Goal: Task Accomplishment & Management: Complete application form

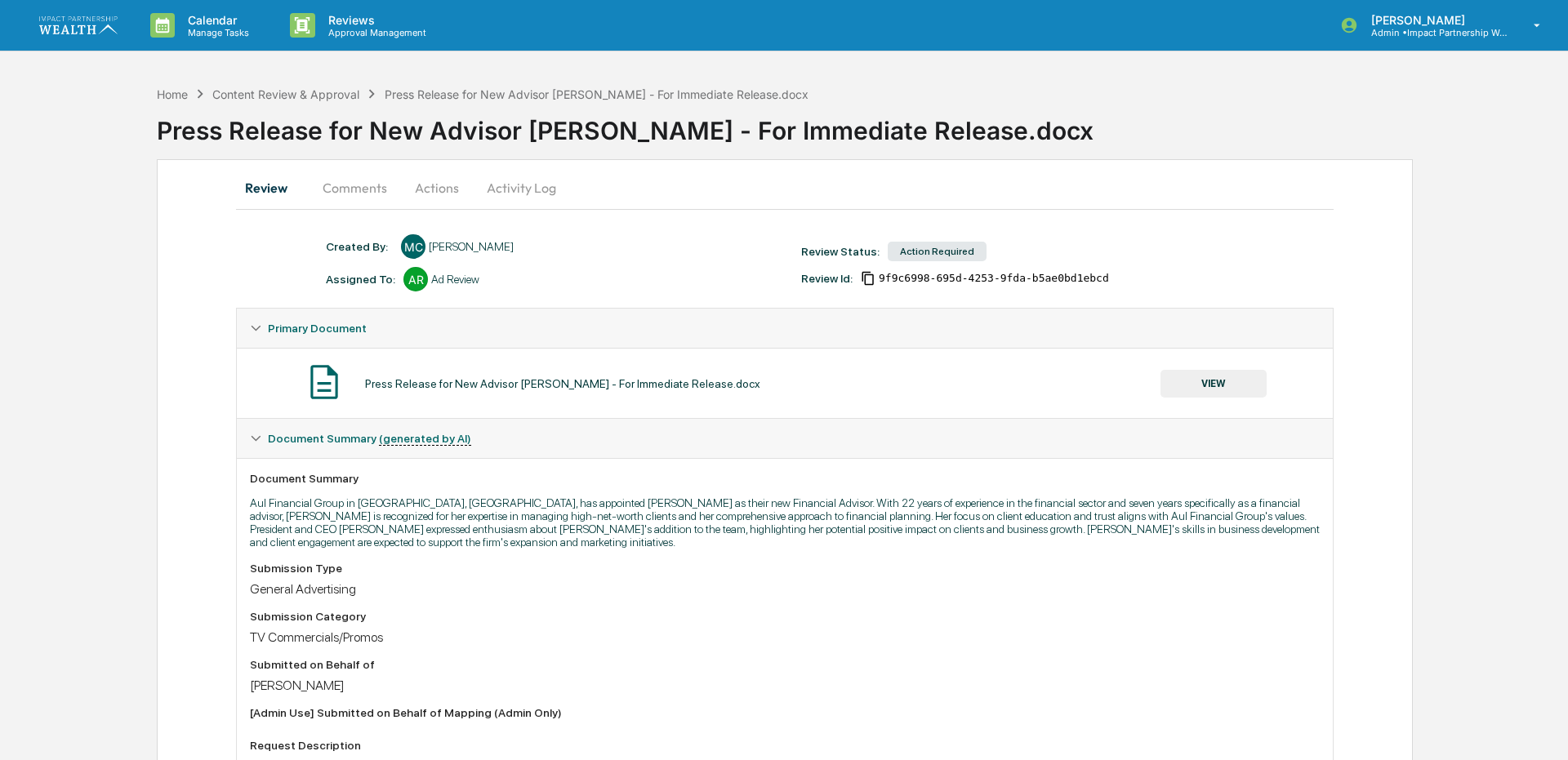
click at [347, 199] on button "Comments" at bounding box center [354, 187] width 91 height 39
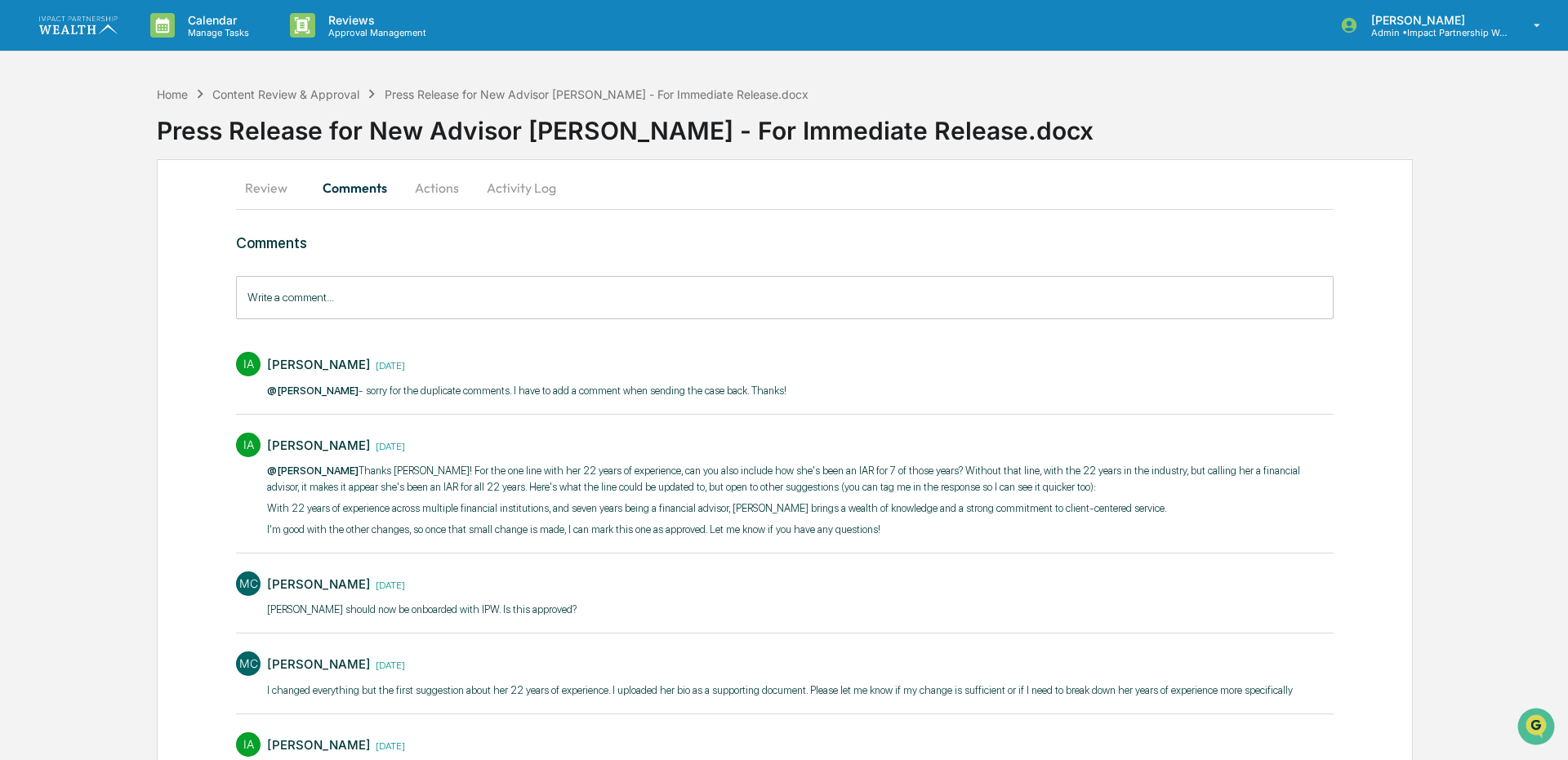
click at [260, 184] on button "Review" at bounding box center [273, 187] width 73 height 39
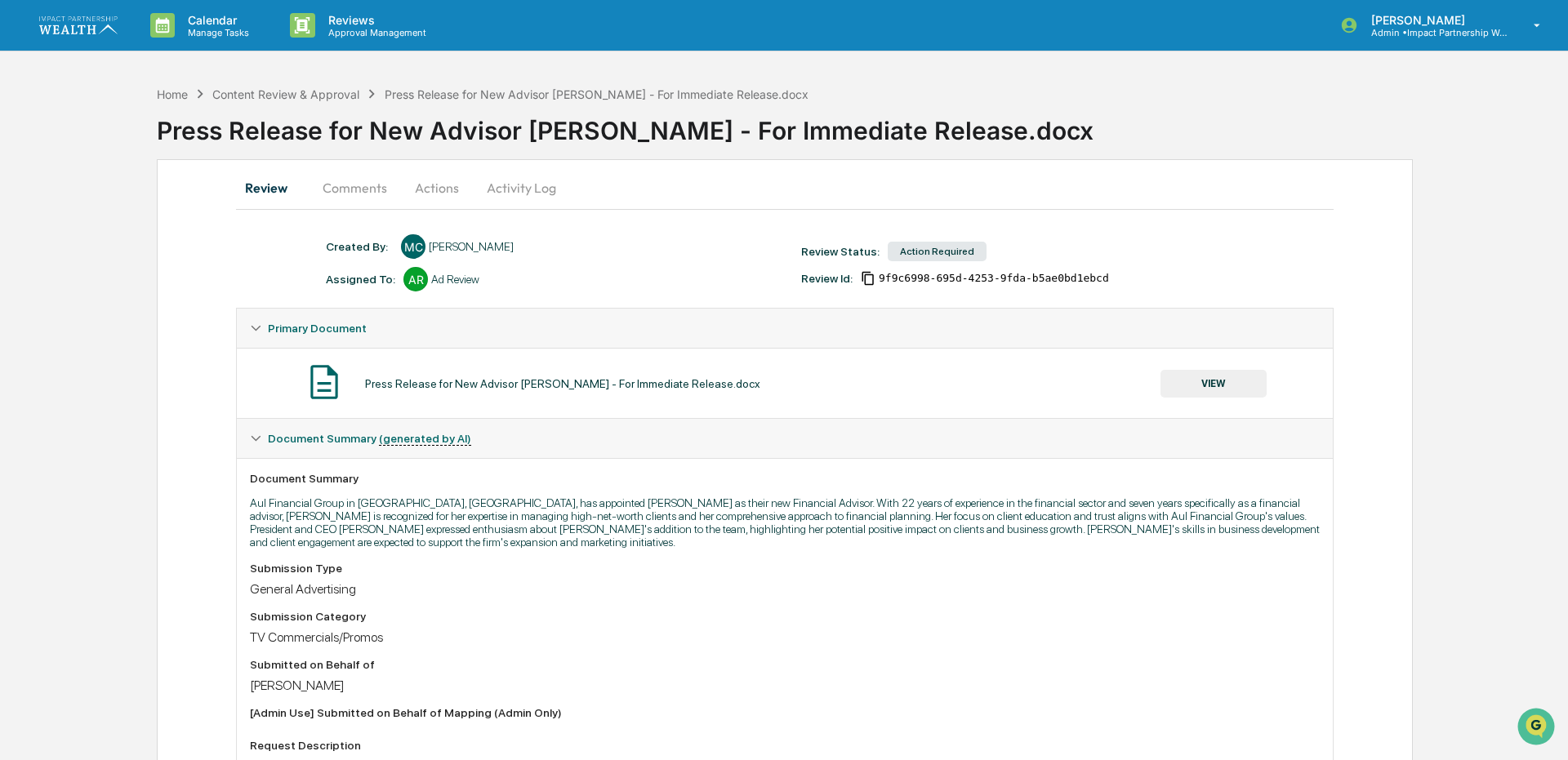
click at [1197, 377] on button "VIEW" at bounding box center [1214, 384] width 106 height 28
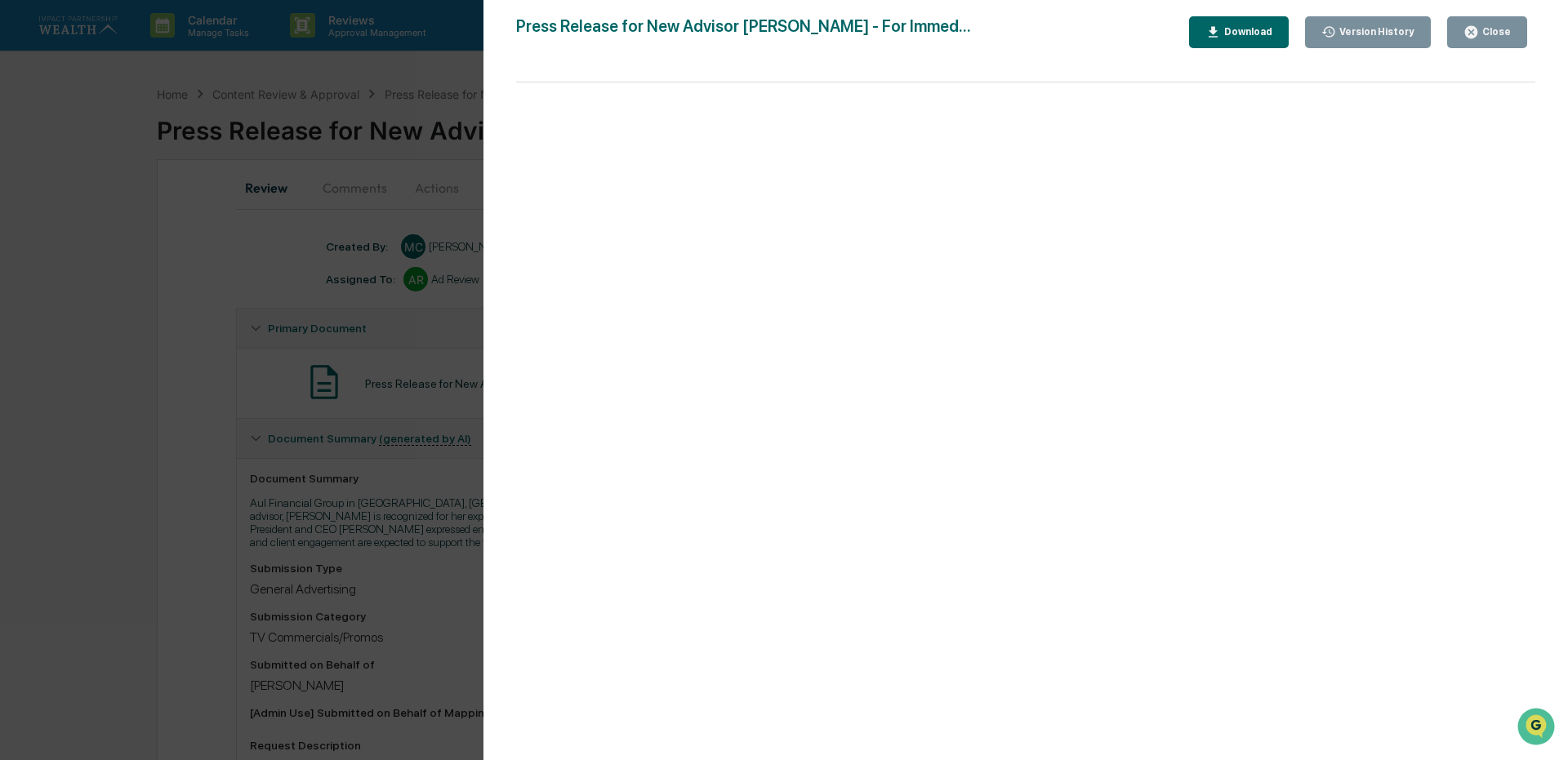
drag, startPoint x: 1381, startPoint y: 35, endPoint x: 1395, endPoint y: 11, distance: 27.8
click at [1381, 35] on div "Version History" at bounding box center [1375, 31] width 78 height 11
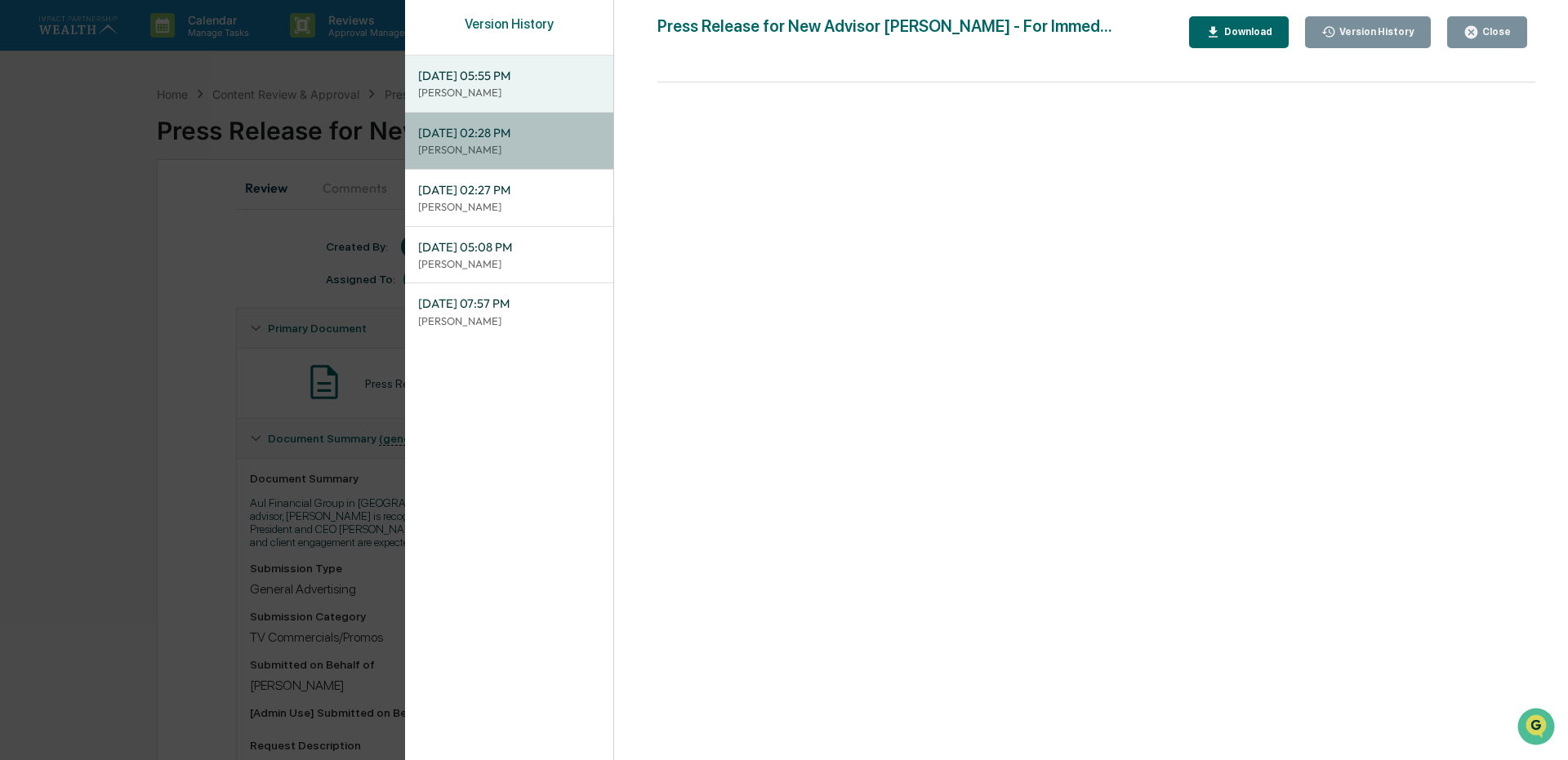
click at [468, 136] on span "[DATE] 02:28 PM" at bounding box center [510, 133] width 182 height 18
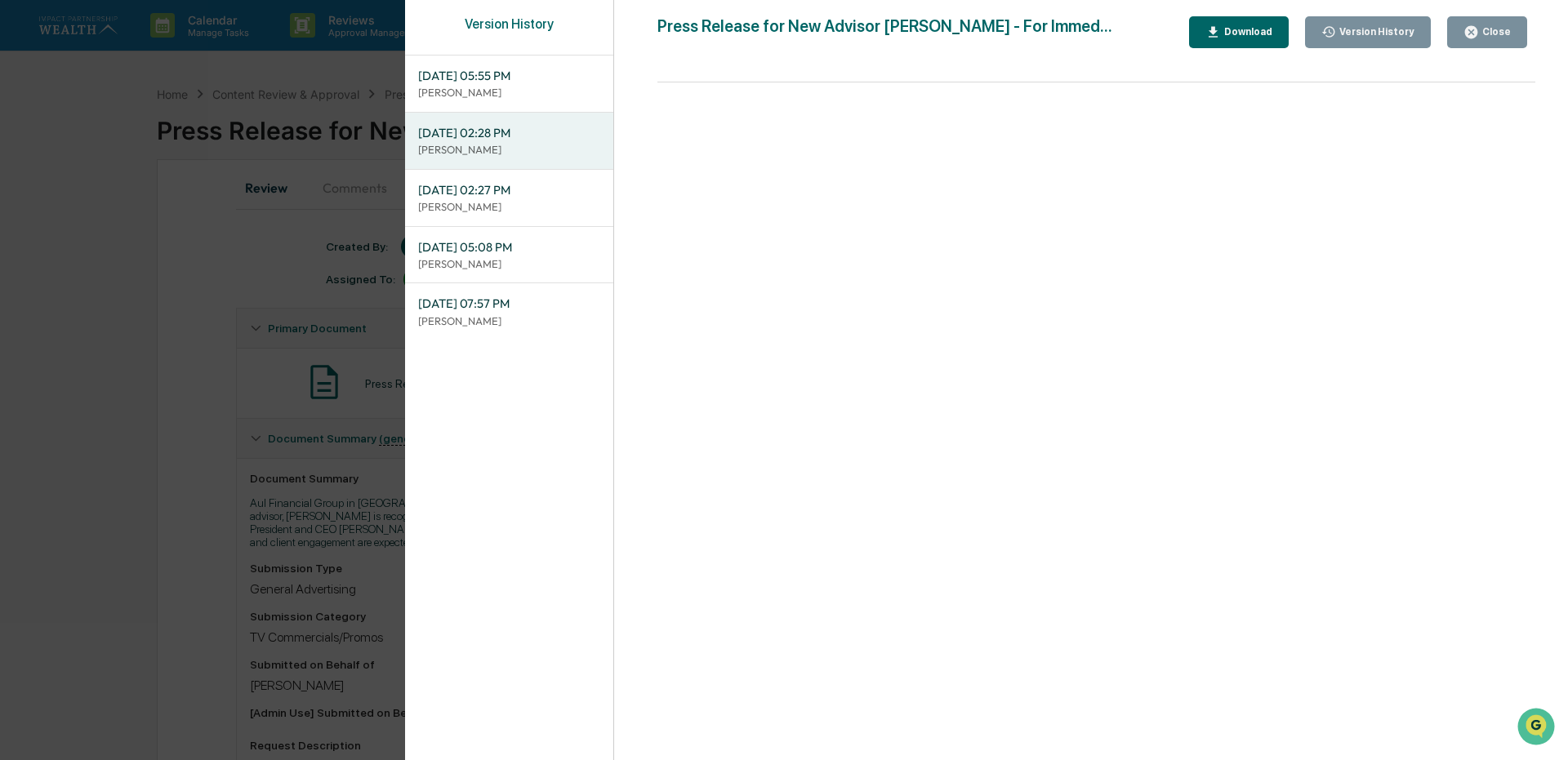
click at [1489, 25] on div "Close" at bounding box center [1487, 32] width 48 height 16
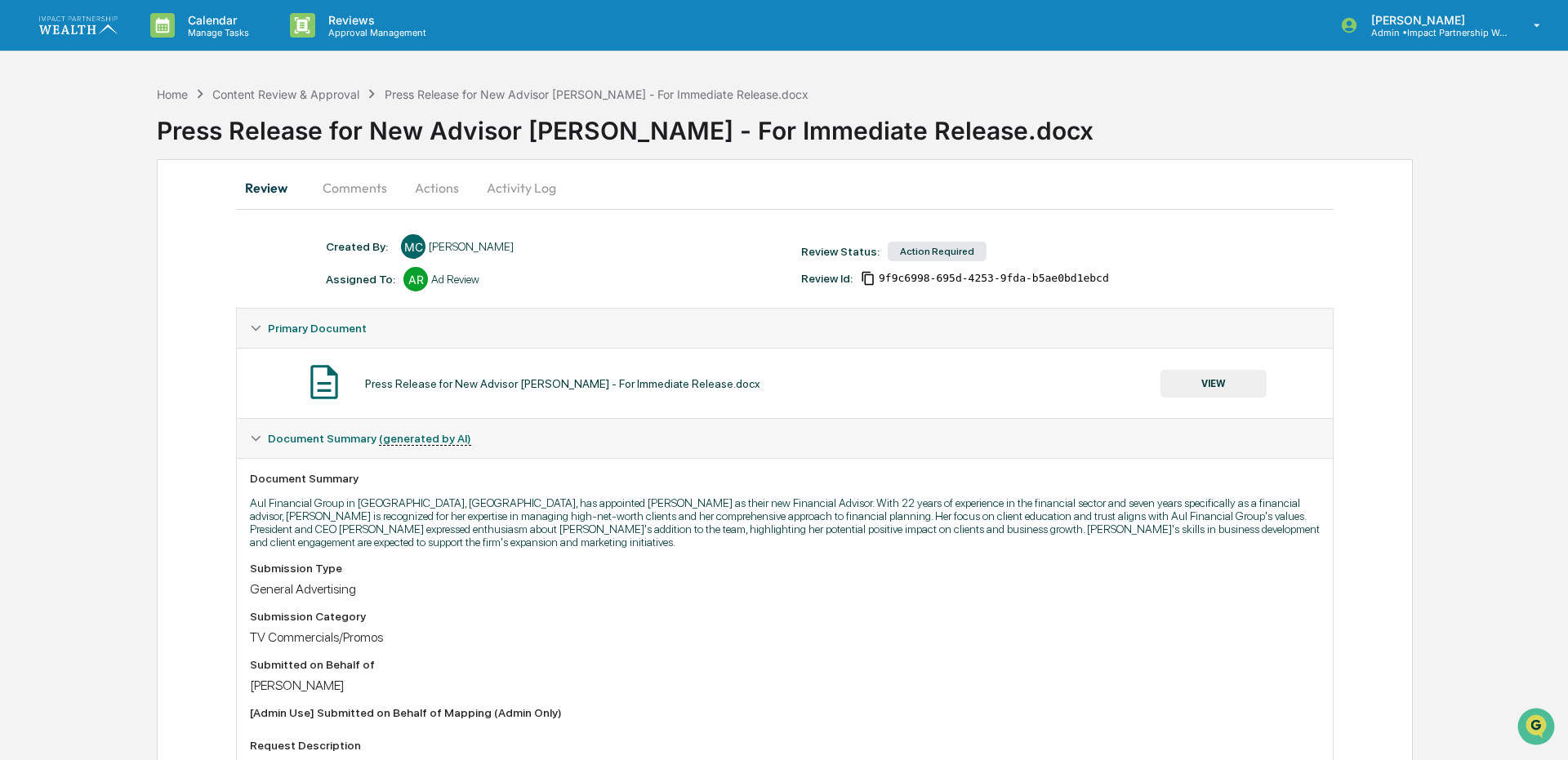
click at [1175, 374] on button "VIEW" at bounding box center [1214, 384] width 106 height 28
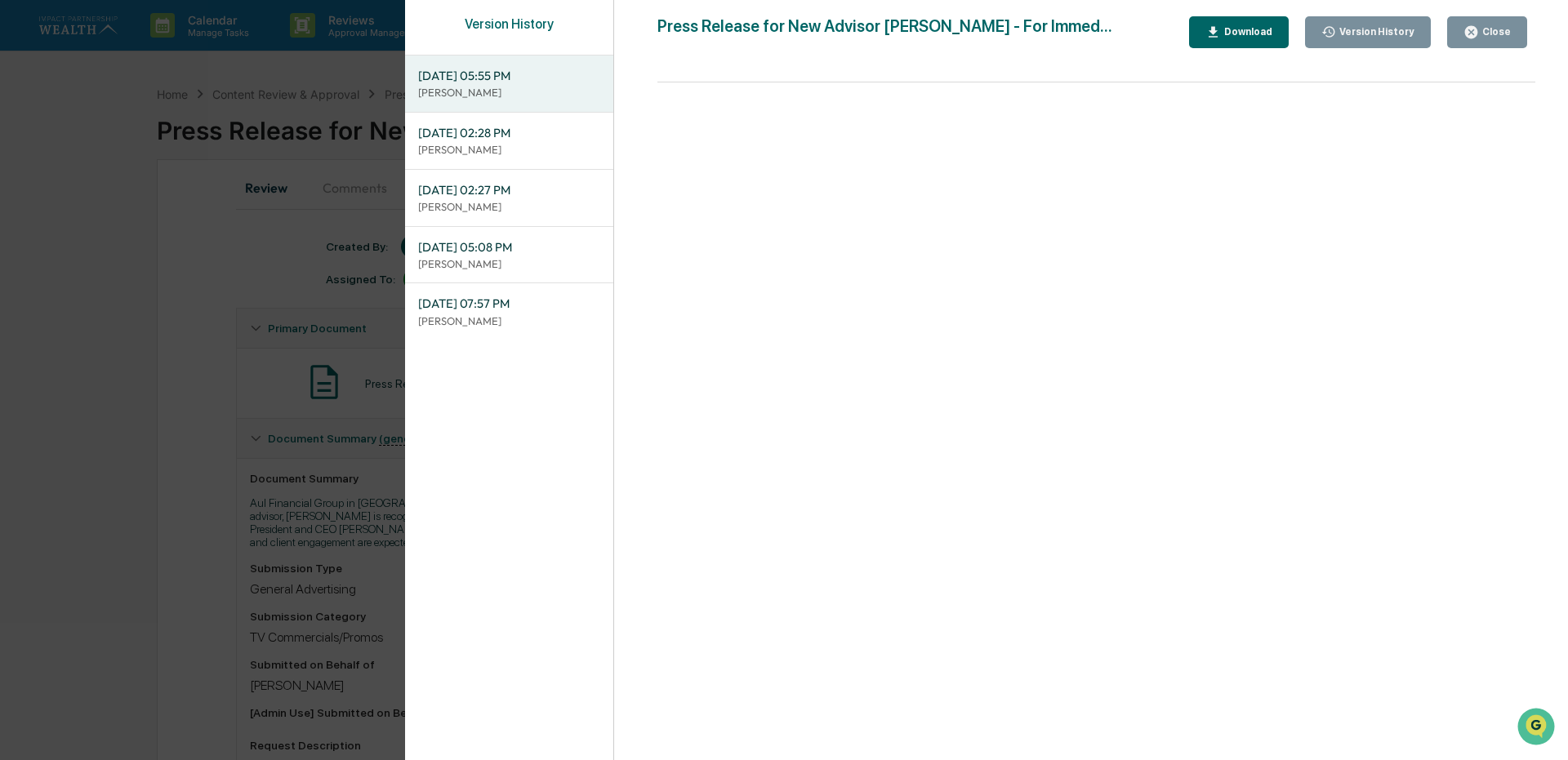
click at [1268, 34] on div "Download" at bounding box center [1247, 31] width 51 height 11
click at [149, 593] on div "Version History [DATE] 05:55 PM [PERSON_NAME] [DATE] 02:28 PM [PERSON_NAME] [DA…" at bounding box center [784, 380] width 1568 height 760
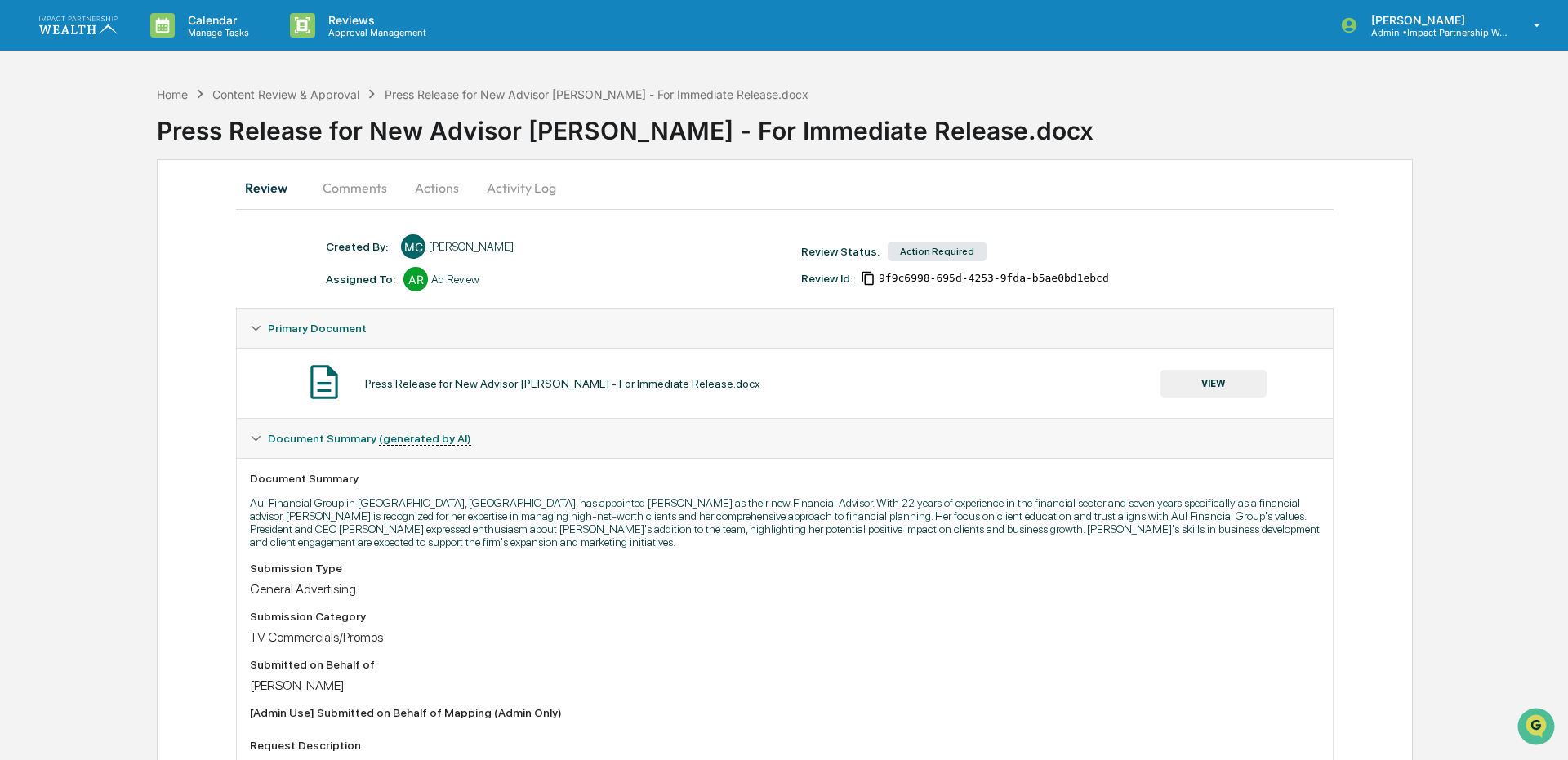
click at [361, 192] on button "Comments" at bounding box center [354, 187] width 91 height 39
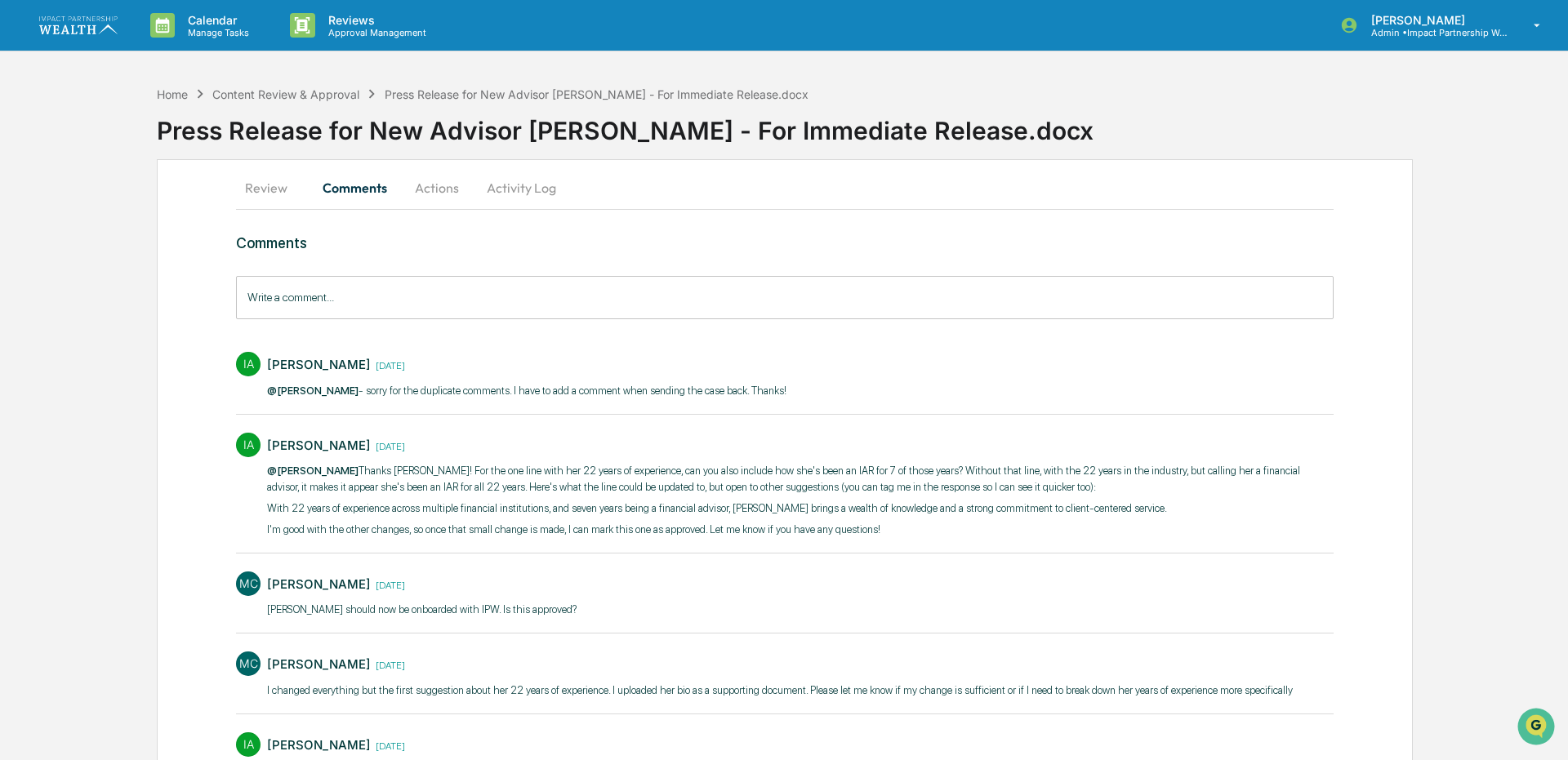
click at [258, 191] on button "Review" at bounding box center [273, 187] width 73 height 39
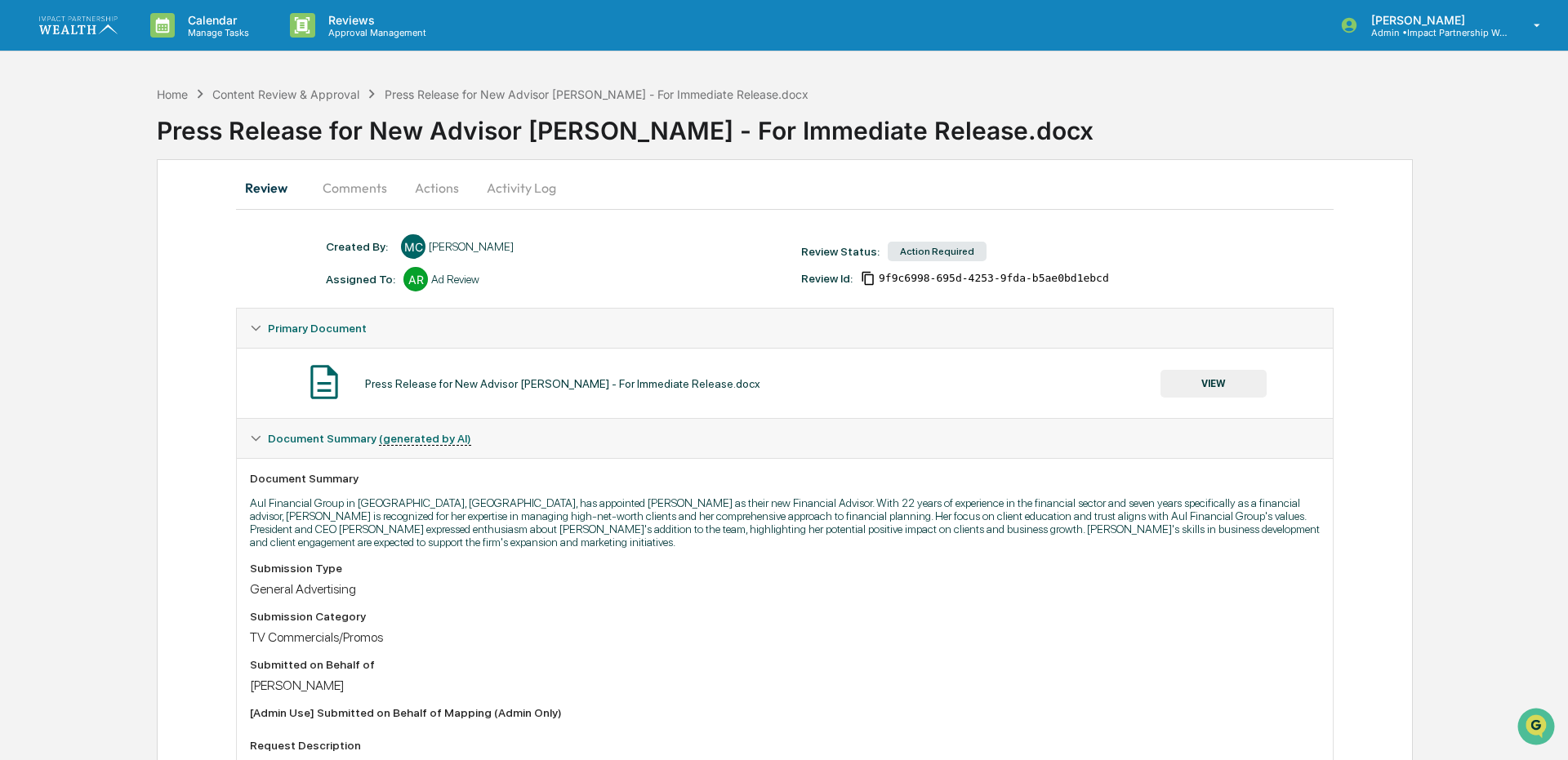
click at [342, 189] on button "Comments" at bounding box center [354, 187] width 91 height 39
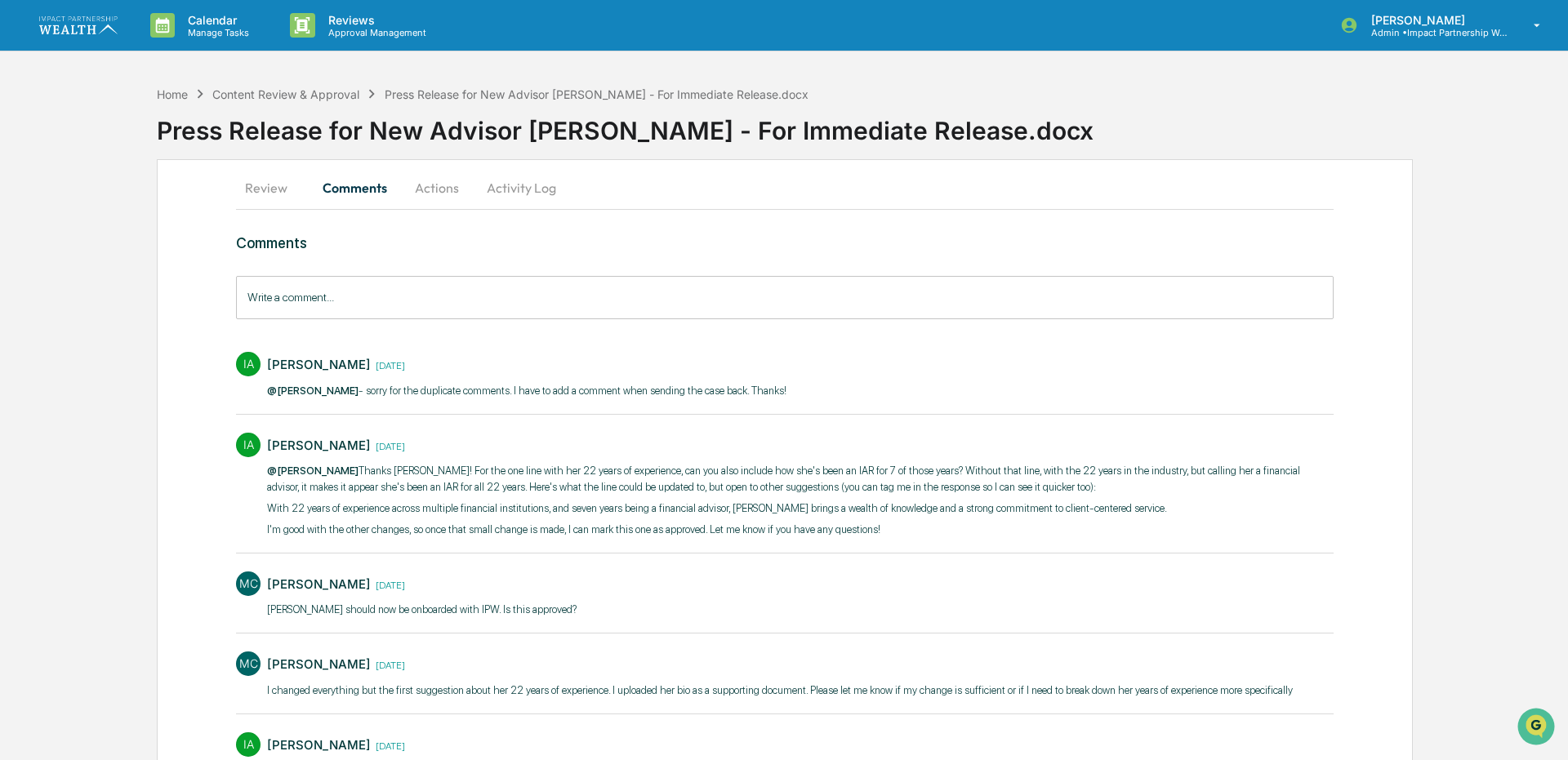
click at [441, 189] on button "Actions" at bounding box center [437, 187] width 73 height 39
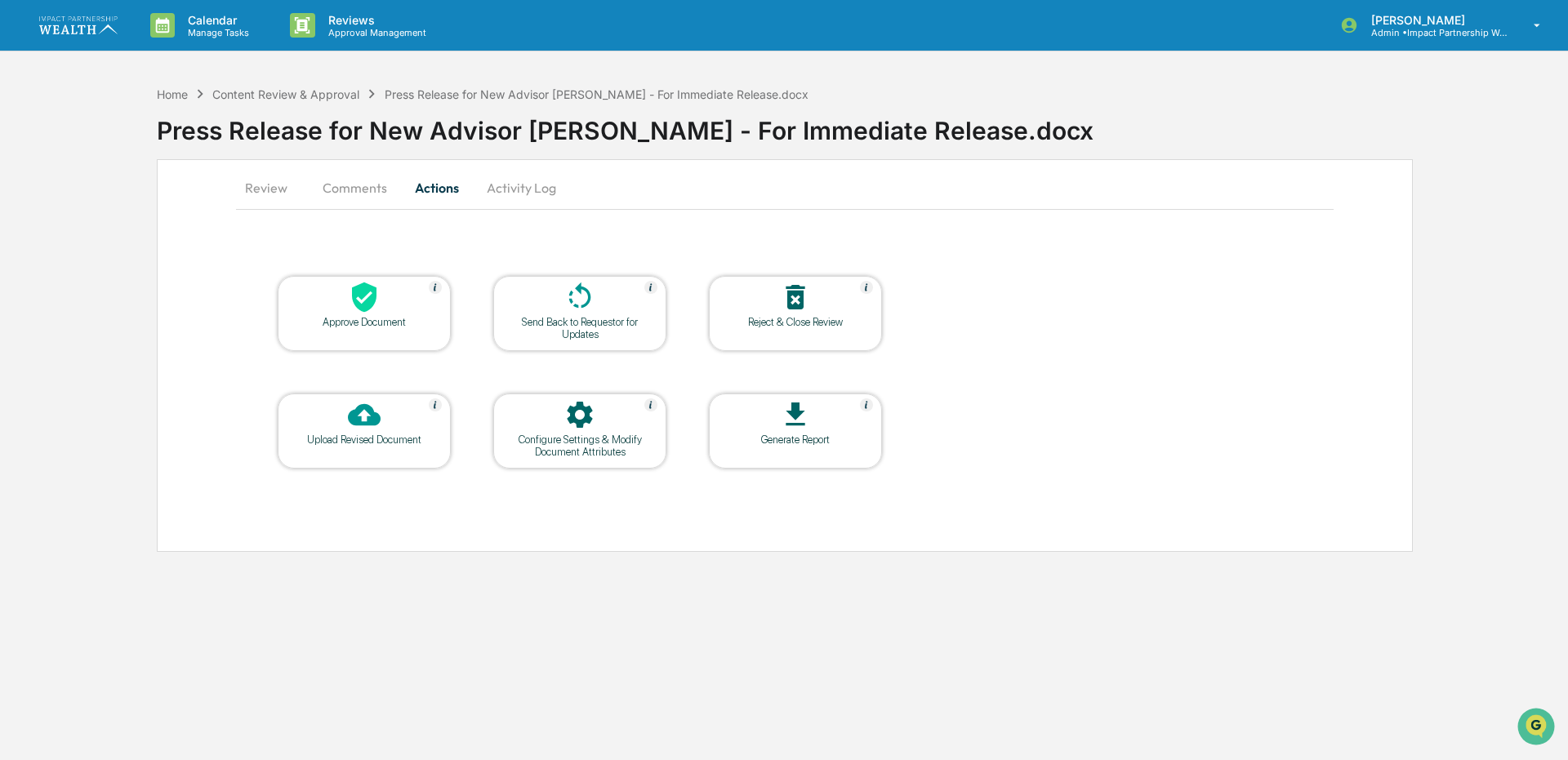
click at [390, 322] on div "Approve Document" at bounding box center [364, 321] width 147 height 12
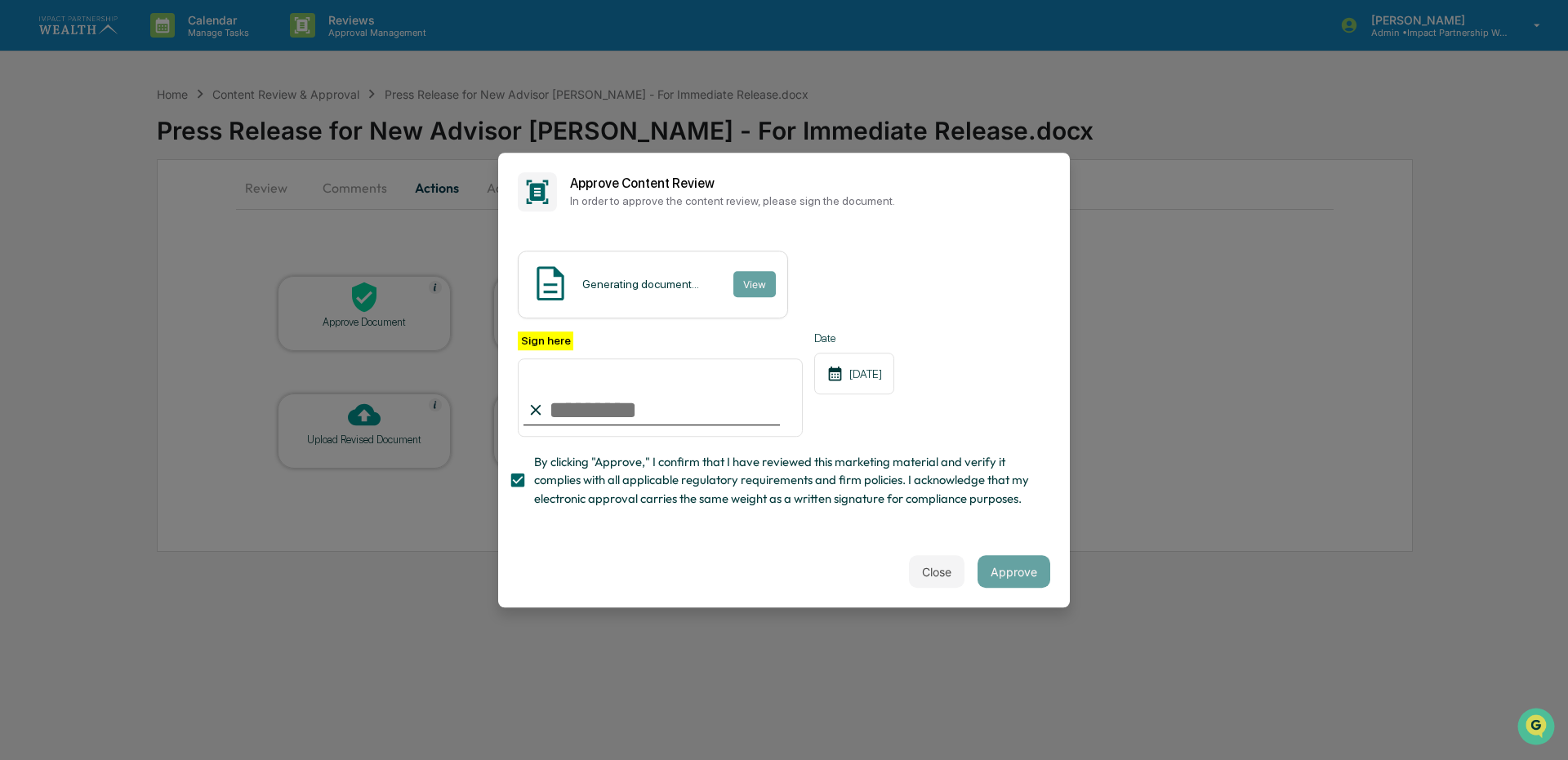
click at [578, 419] on input "Sign here" at bounding box center [660, 397] width 286 height 78
type input "**********"
click at [939, 574] on button "Close" at bounding box center [936, 572] width 56 height 33
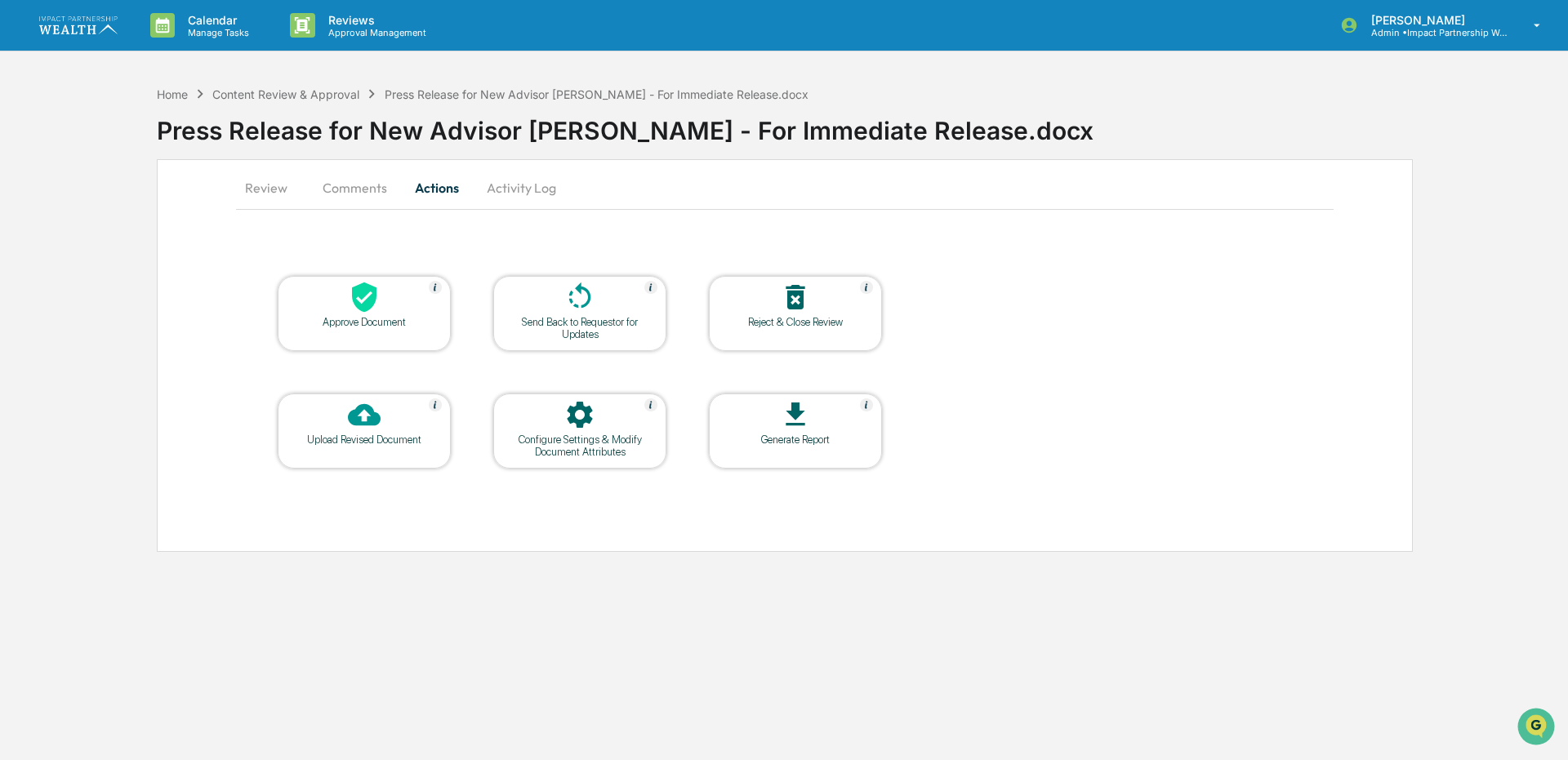
click at [398, 326] on div "Approve Document" at bounding box center [364, 321] width 147 height 12
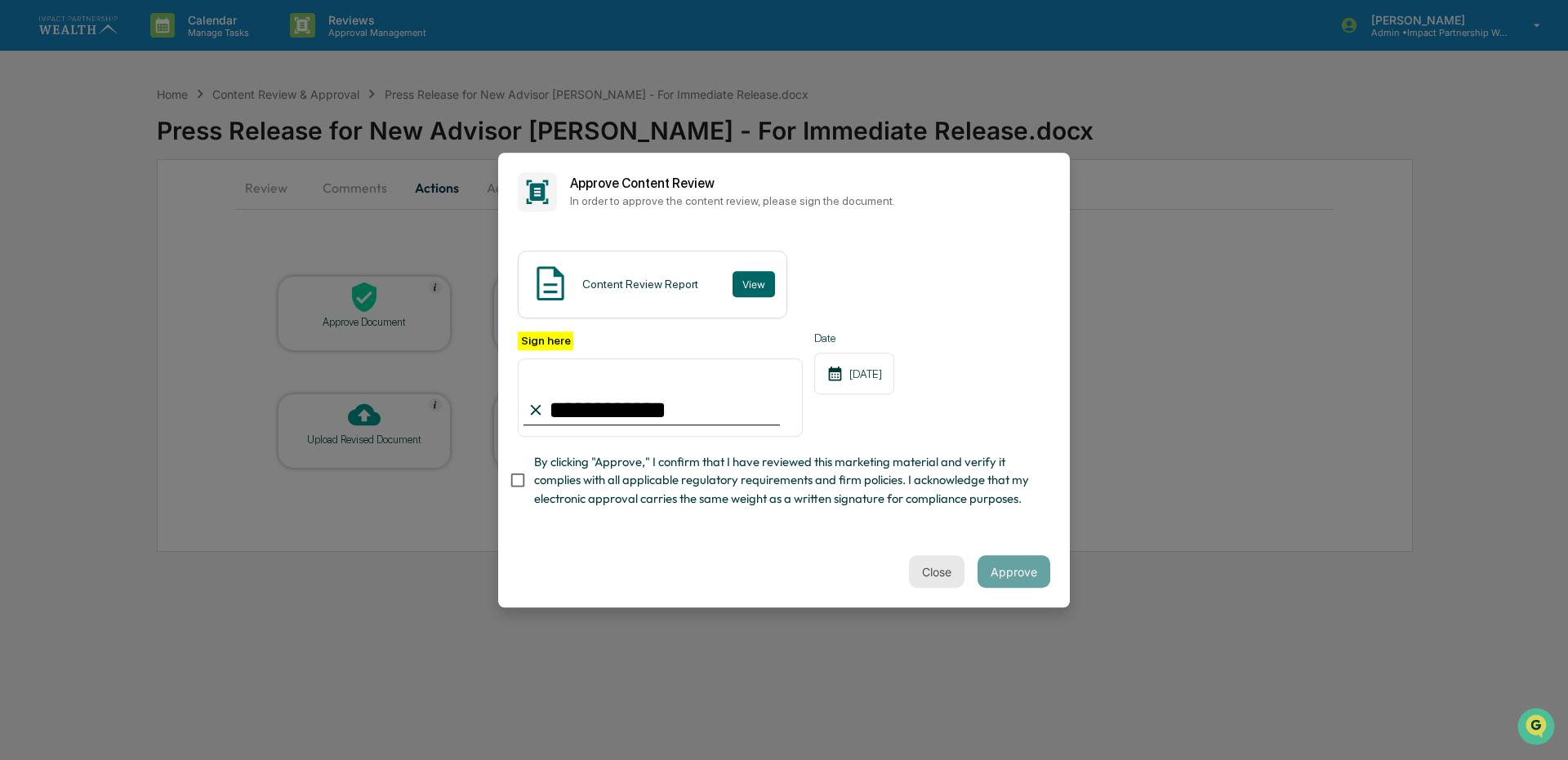
click at [949, 572] on button "Close" at bounding box center [936, 572] width 56 height 33
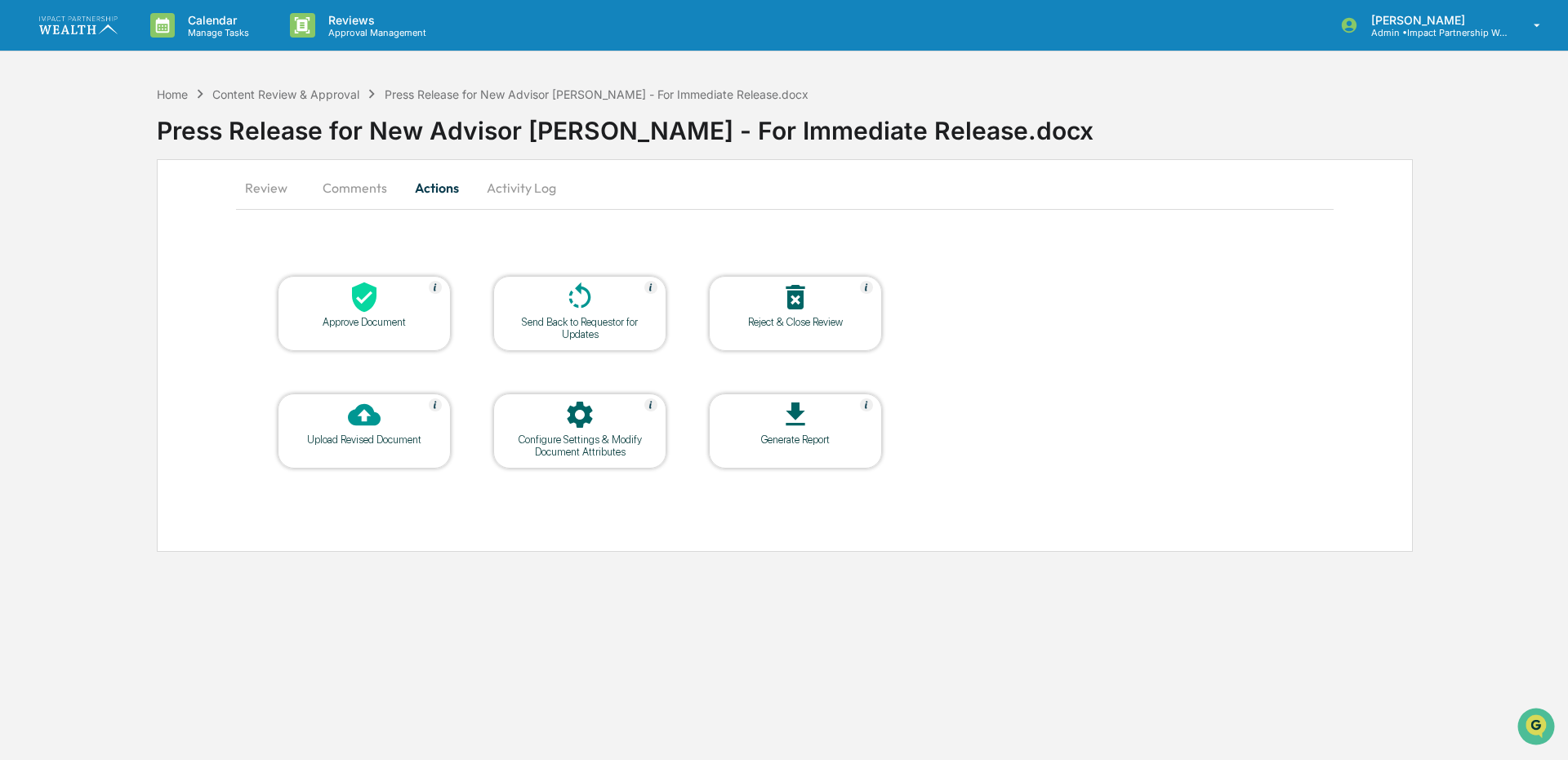
click at [269, 193] on button "Review" at bounding box center [273, 187] width 73 height 39
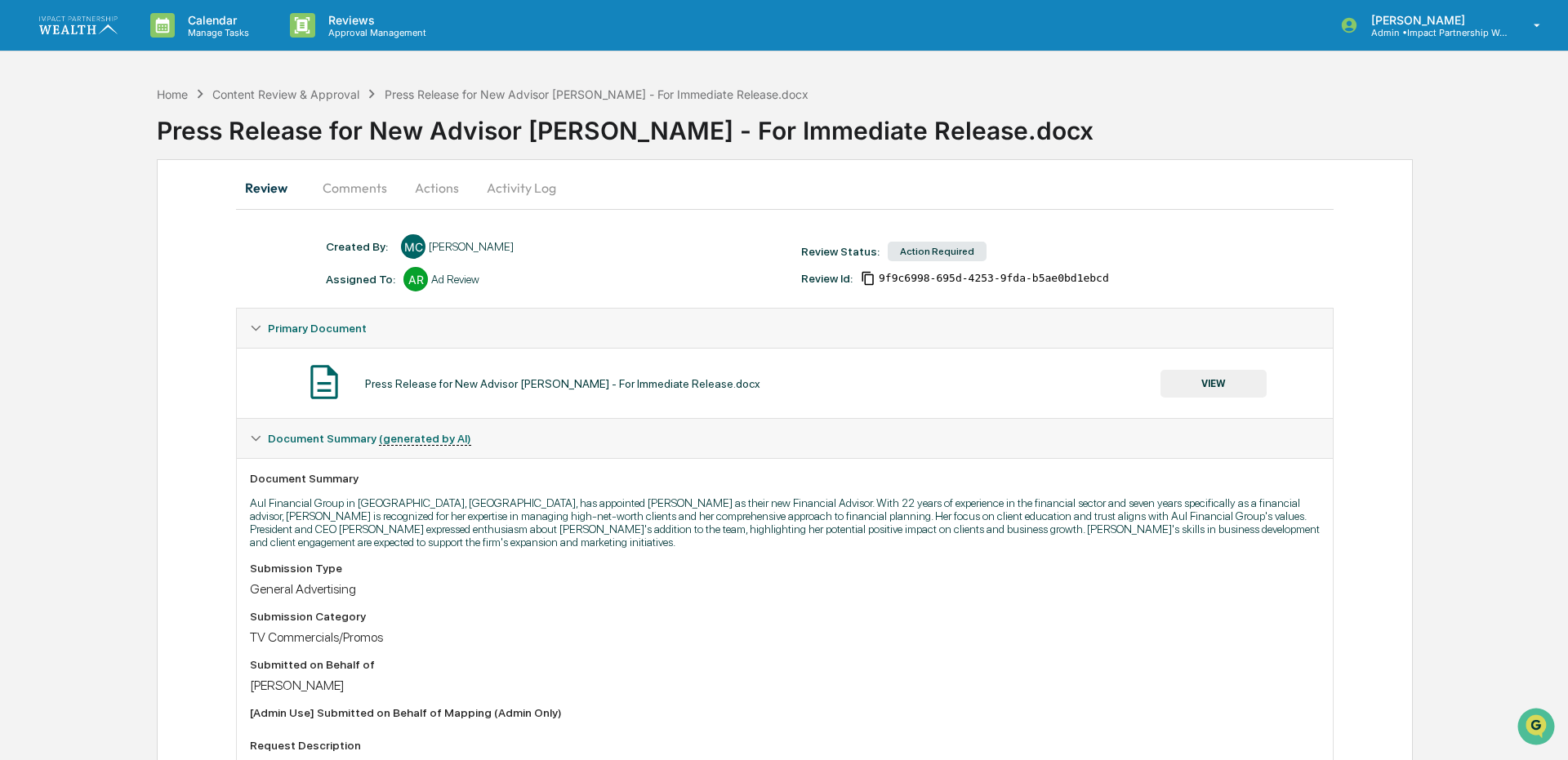
click at [443, 191] on button "Actions" at bounding box center [437, 187] width 73 height 39
click at [436, 182] on button "Actions" at bounding box center [437, 187] width 73 height 39
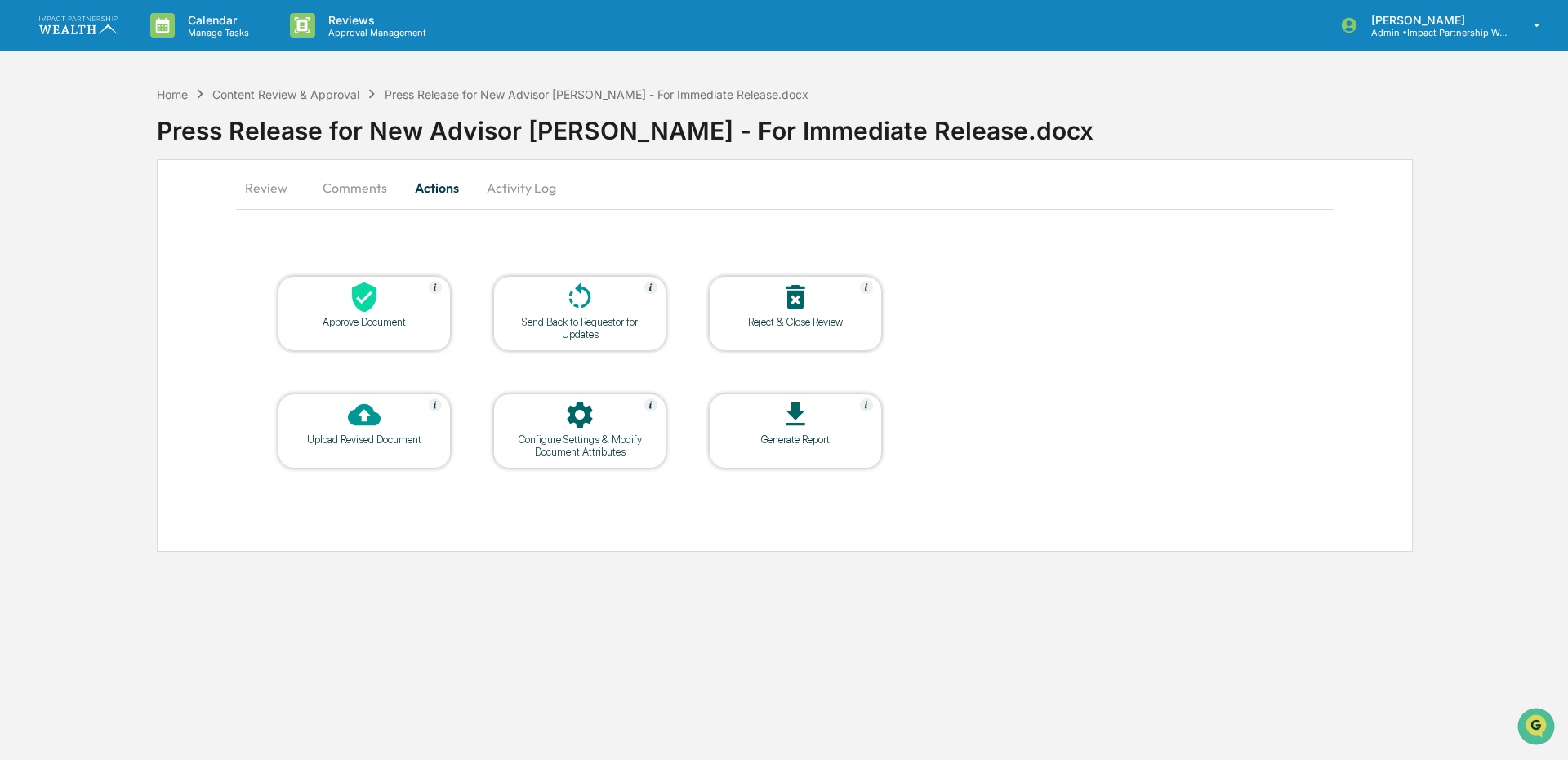
click at [332, 305] on div at bounding box center [364, 298] width 163 height 35
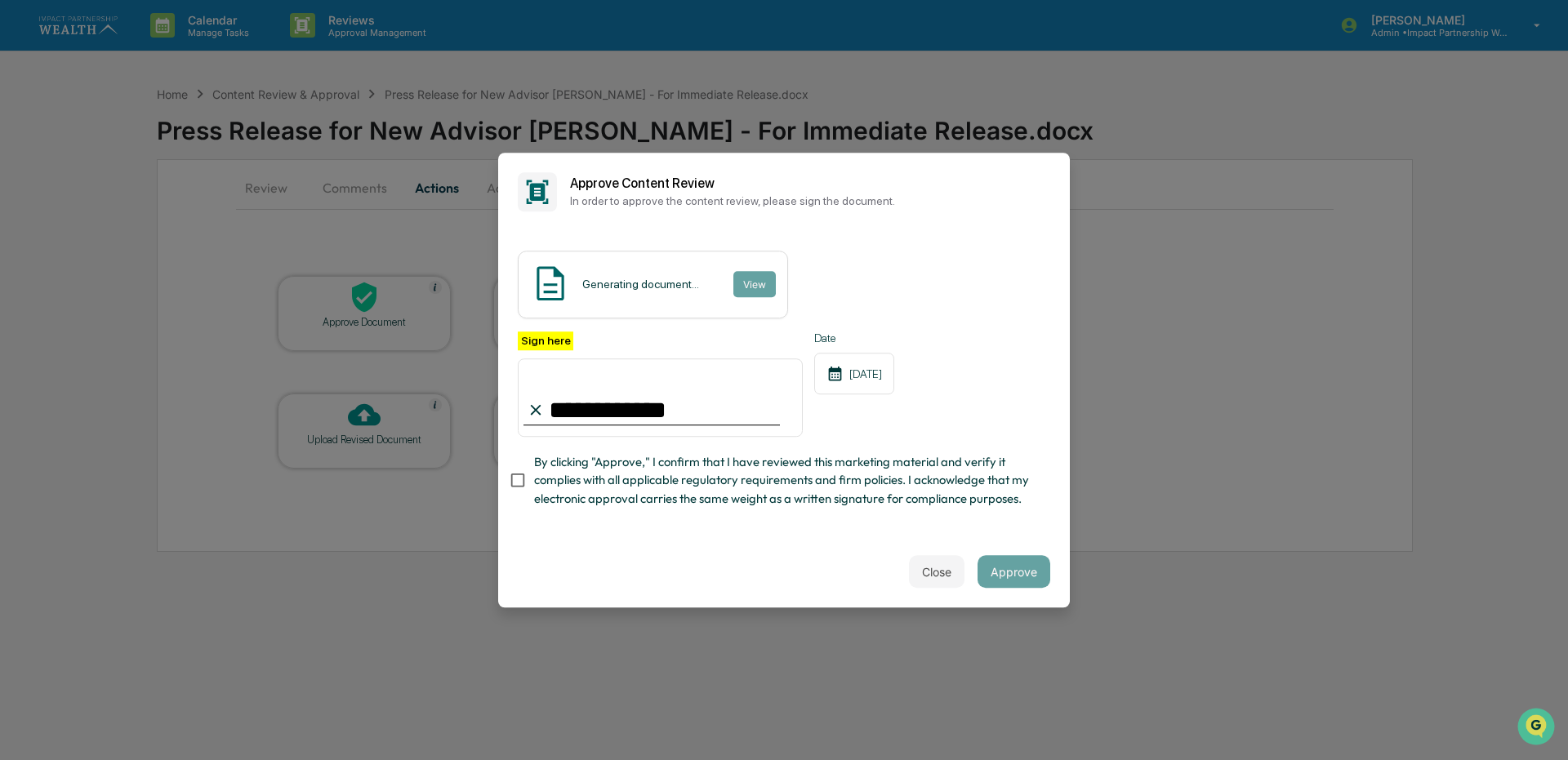
type input "**********"
click at [946, 575] on button "Close" at bounding box center [936, 572] width 56 height 33
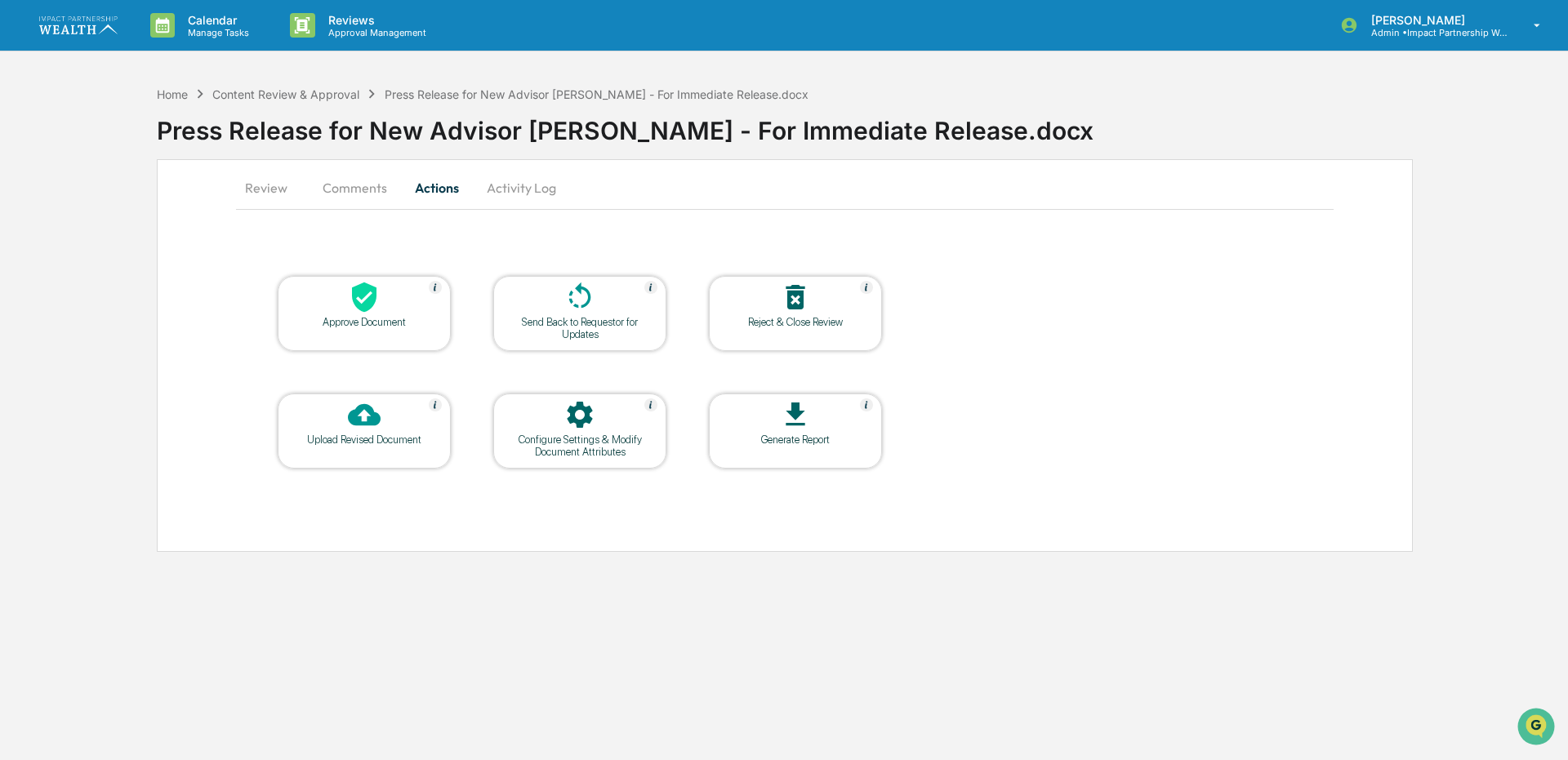
click at [255, 184] on button "Review" at bounding box center [273, 187] width 73 height 39
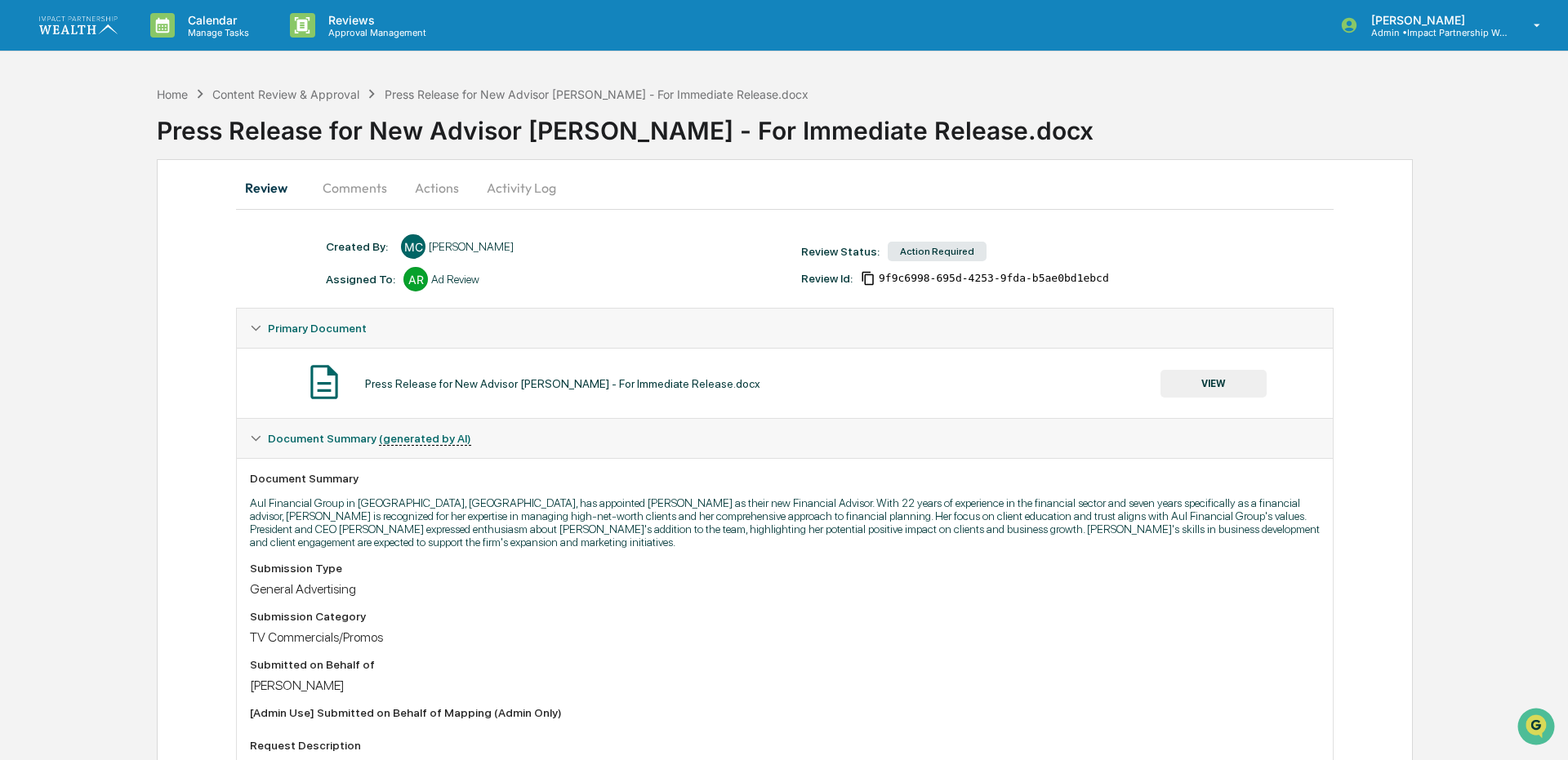
click at [342, 189] on button "Comments" at bounding box center [354, 187] width 91 height 39
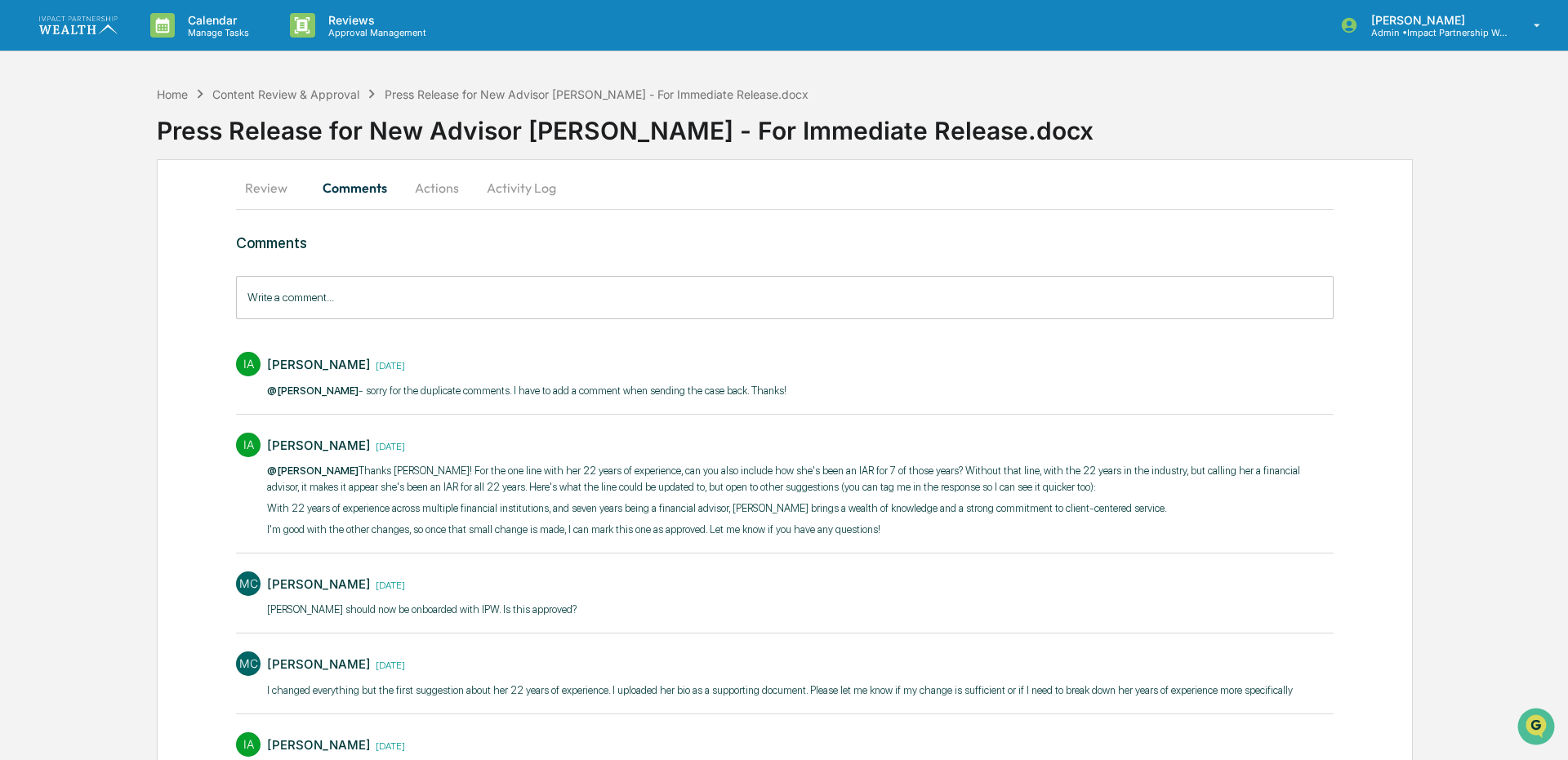
click at [277, 188] on button "Review" at bounding box center [273, 187] width 73 height 39
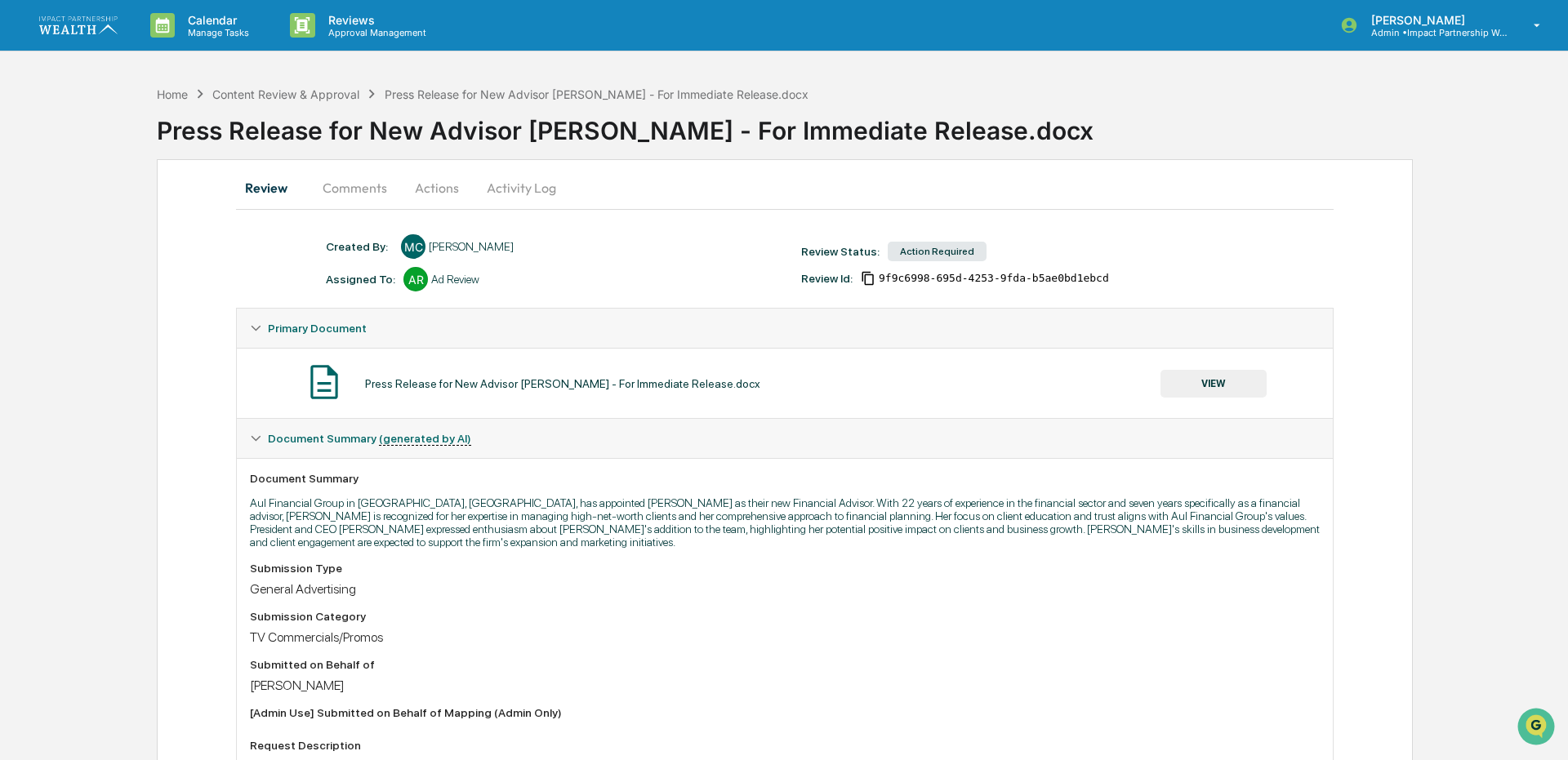
click at [518, 182] on button "Activity Log" at bounding box center [521, 187] width 95 height 39
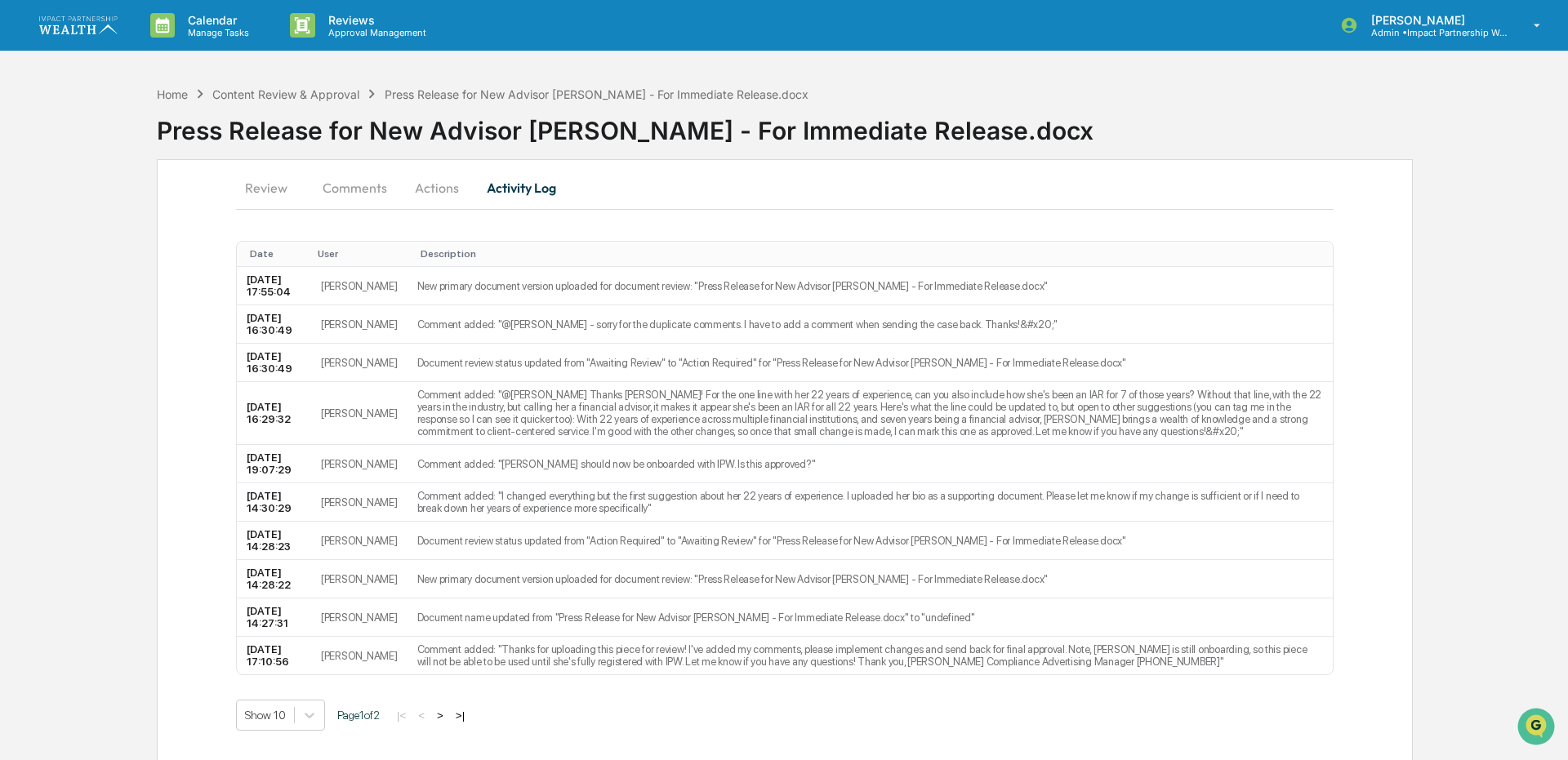
click at [278, 179] on button "Review" at bounding box center [273, 187] width 73 height 39
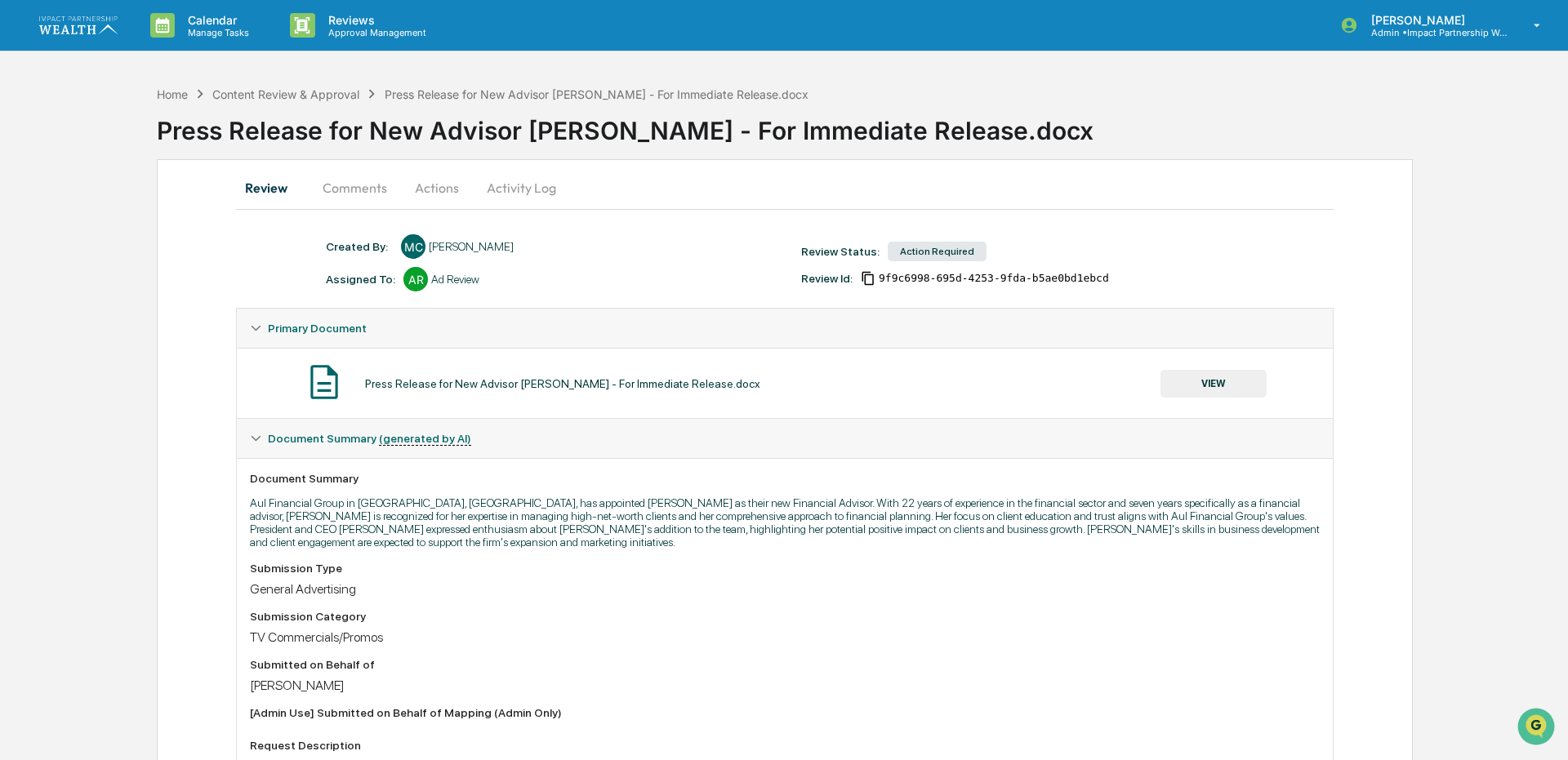
click at [337, 185] on button "Comments" at bounding box center [354, 187] width 91 height 39
